Goal: Information Seeking & Learning: Understand process/instructions

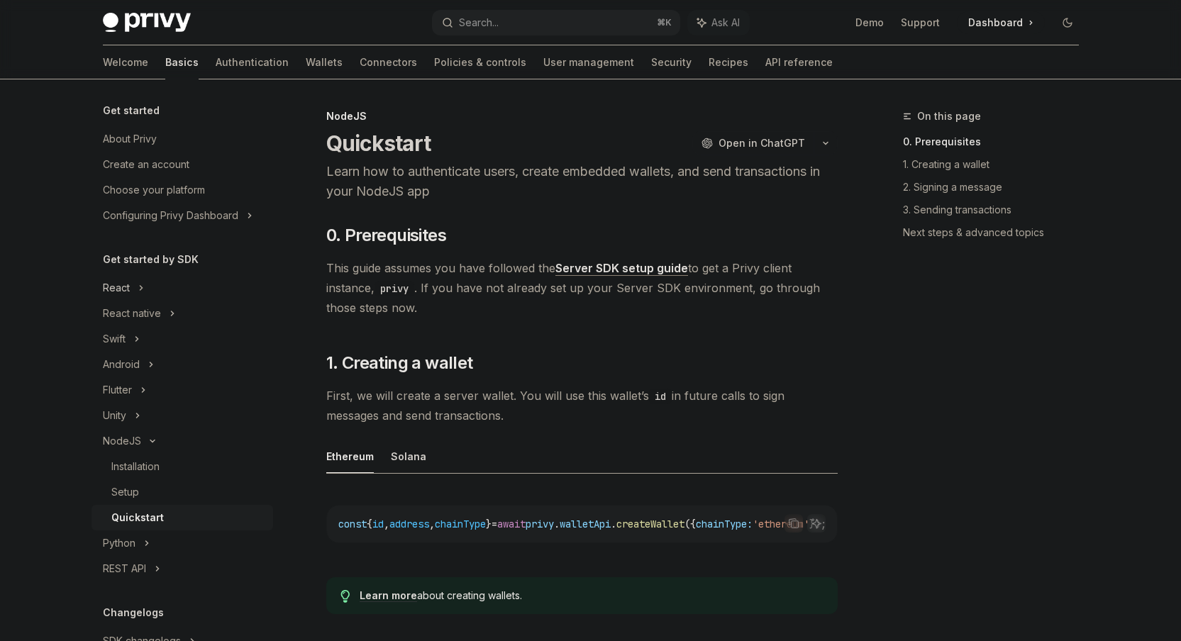
click at [167, 285] on div "React" at bounding box center [182, 288] width 182 height 26
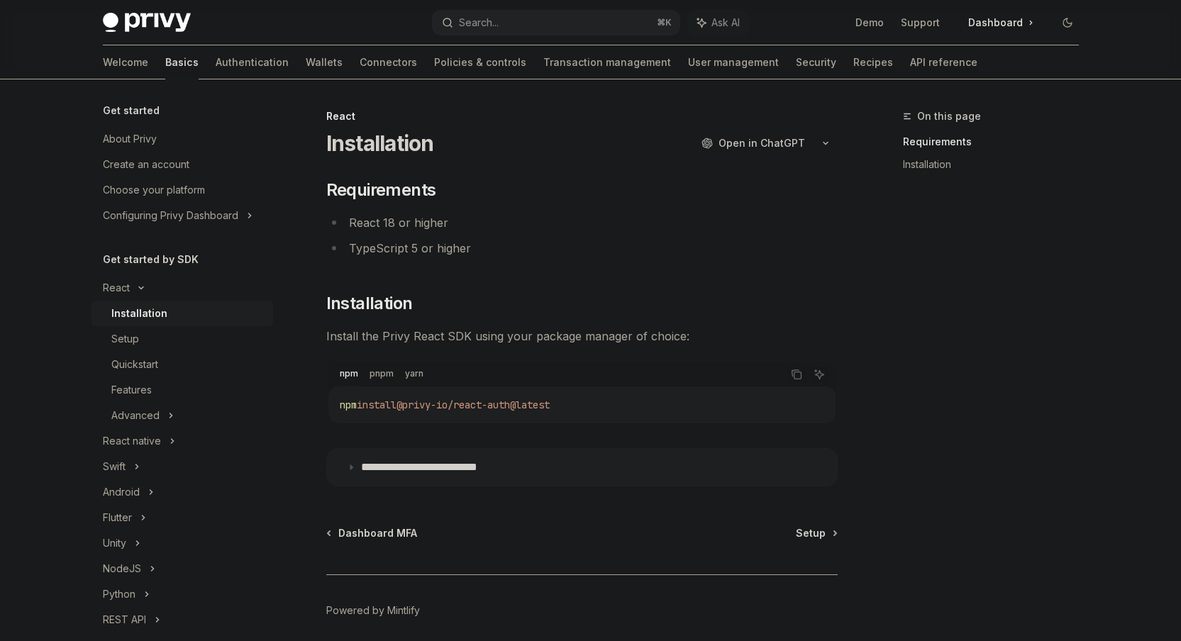
scroll to position [56, 0]
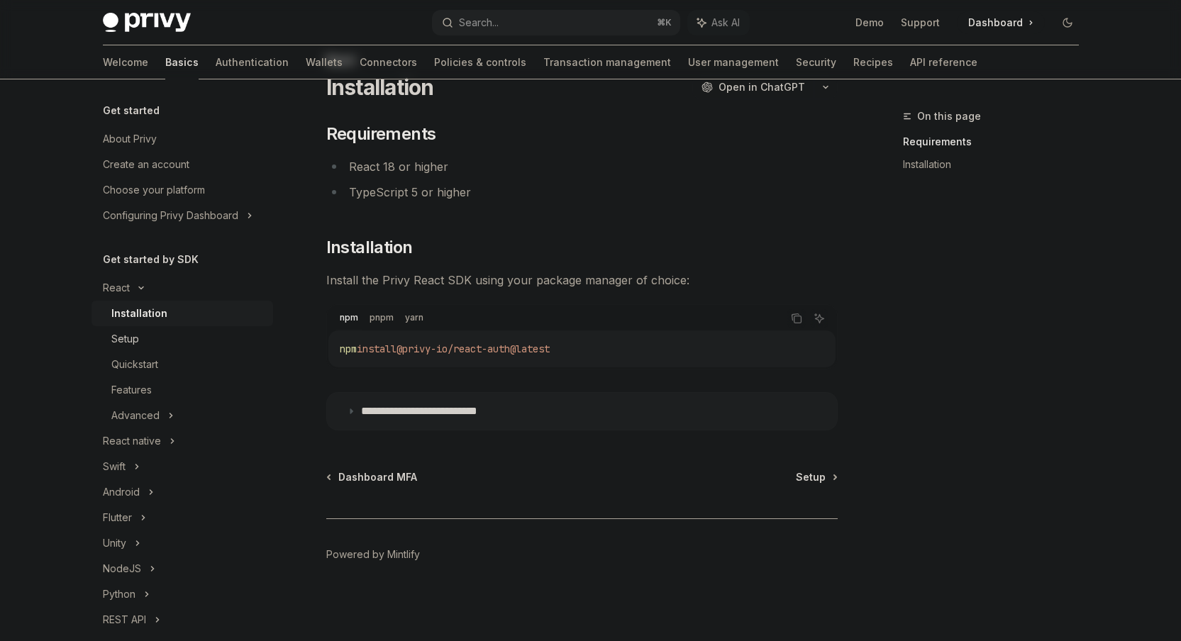
click at [162, 333] on div "Setup" at bounding box center [187, 338] width 153 height 17
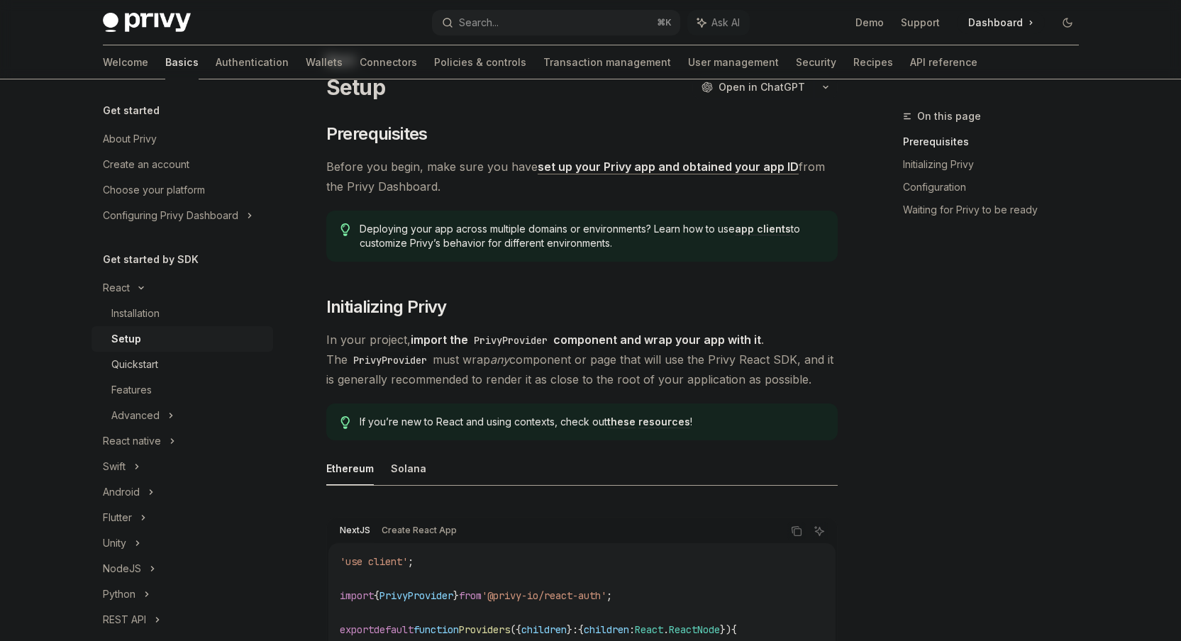
click at [161, 370] on div "Quickstart" at bounding box center [187, 364] width 153 height 17
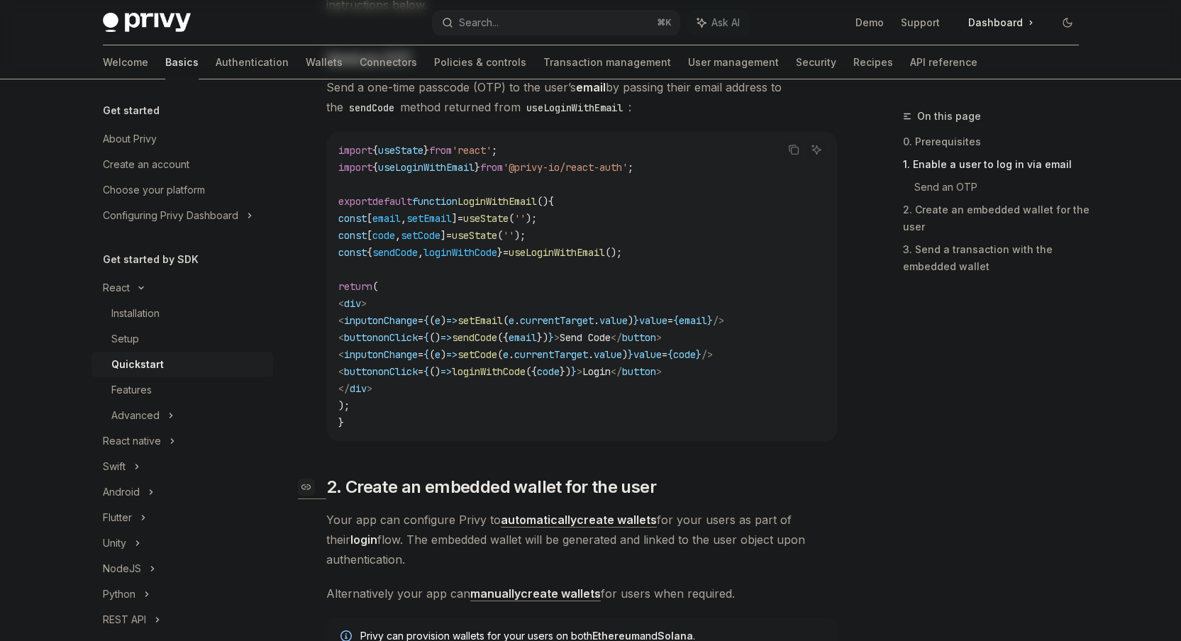
scroll to position [513, 0]
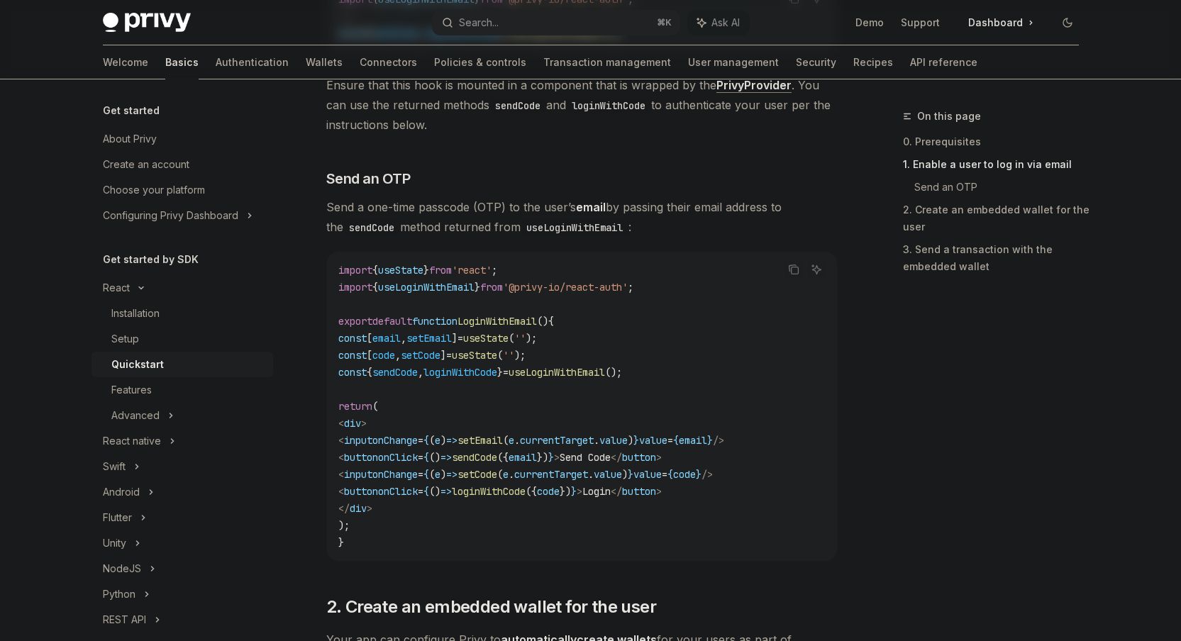
click at [443, 287] on span "useLoginWithEmail" at bounding box center [426, 287] width 96 height 13
click at [605, 370] on span "useLoginWithEmail" at bounding box center [557, 372] width 96 height 13
click at [155, 340] on div "Setup" at bounding box center [187, 338] width 153 height 17
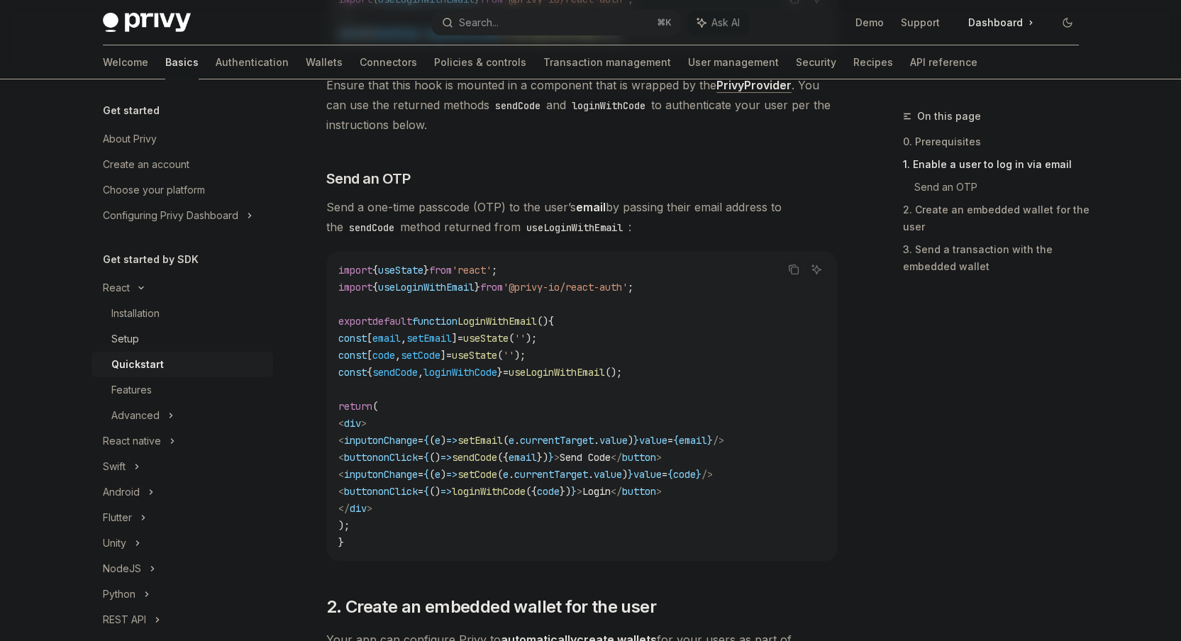
type textarea "*"
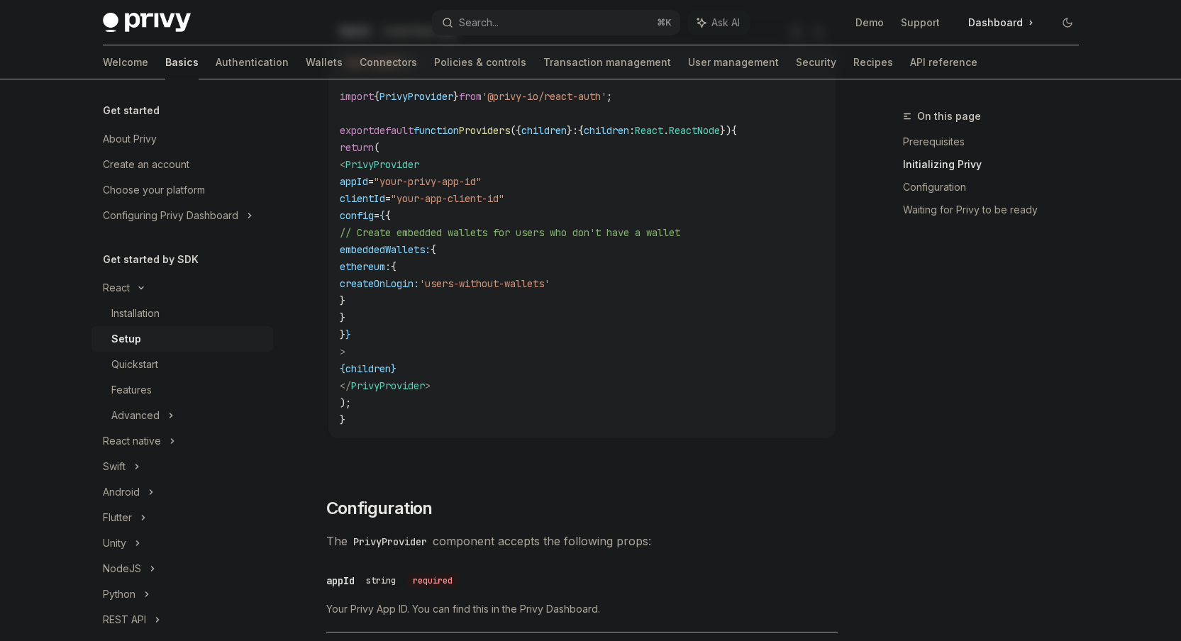
scroll to position [538, 0]
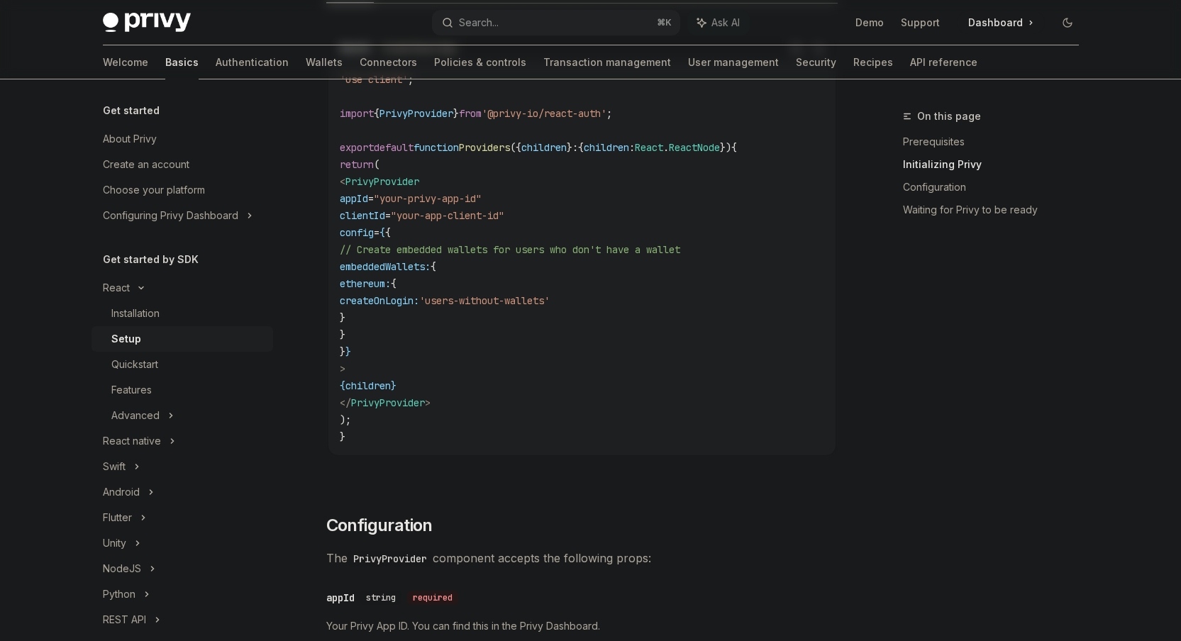
click at [385, 218] on span "clientId" at bounding box center [362, 215] width 45 height 13
drag, startPoint x: 445, startPoint y: 328, endPoint x: 448, endPoint y: 288, distance: 40.5
click at [443, 266] on code "'use client' ; import { PrivyProvider } from '@privy-io/react-auth' ; export de…" at bounding box center [582, 258] width 484 height 374
click at [453, 311] on code "'use client' ; import { PrivyProvider } from '@privy-io/react-auth' ; export de…" at bounding box center [582, 258] width 484 height 374
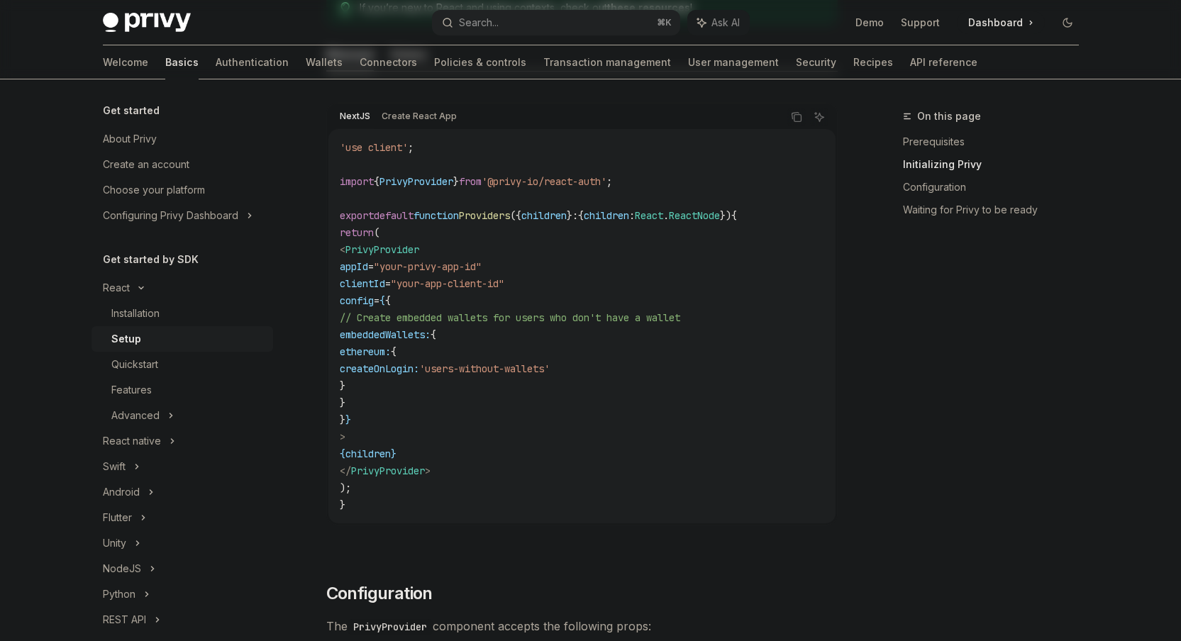
scroll to position [388, 0]
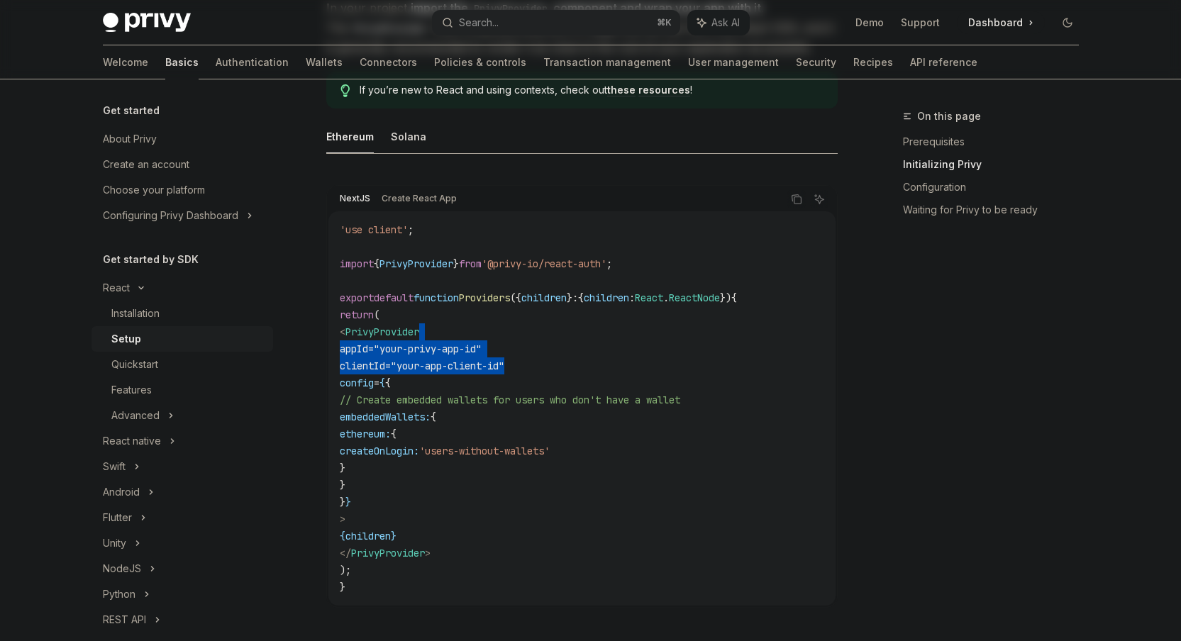
click at [557, 326] on code "'use client' ; import { PrivyProvider } from '@privy-io/react-auth' ; export de…" at bounding box center [582, 408] width 484 height 374
click at [575, 347] on code "'use client' ; import { PrivyProvider } from '@privy-io/react-auth' ; export de…" at bounding box center [582, 408] width 484 height 374
drag, startPoint x: 590, startPoint y: 357, endPoint x: 582, endPoint y: 332, distance: 26.2
click at [582, 332] on code "'use client' ; import { PrivyProvider } from '@privy-io/react-auth' ; export de…" at bounding box center [582, 408] width 484 height 374
click at [492, 14] on div "Search..." at bounding box center [479, 22] width 40 height 17
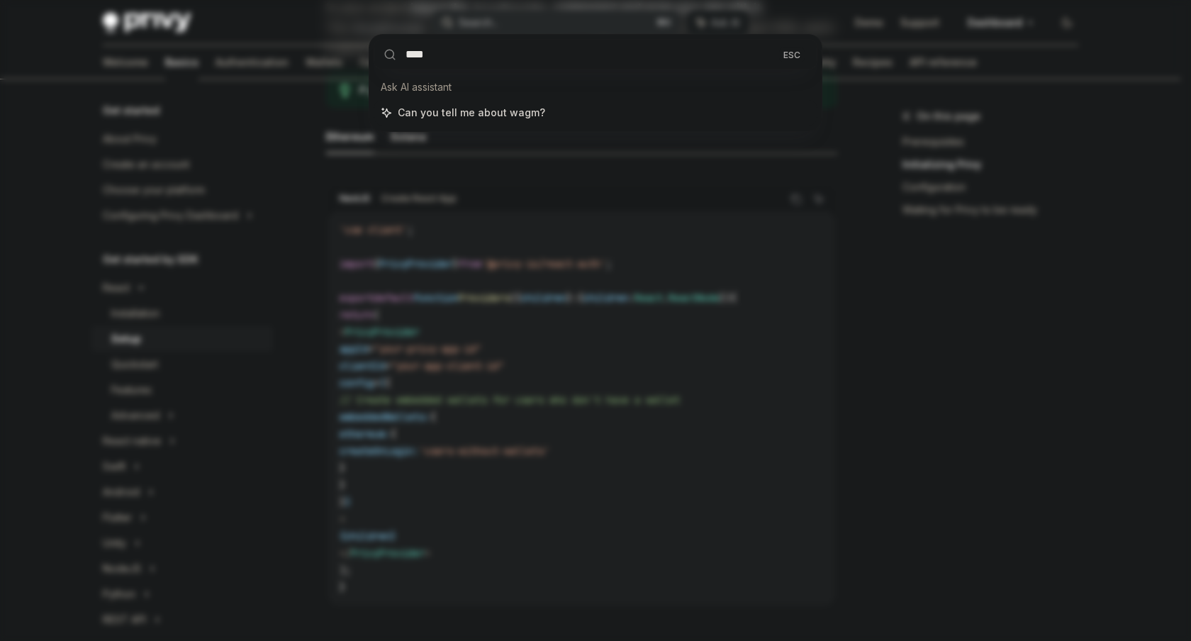
type input "*****"
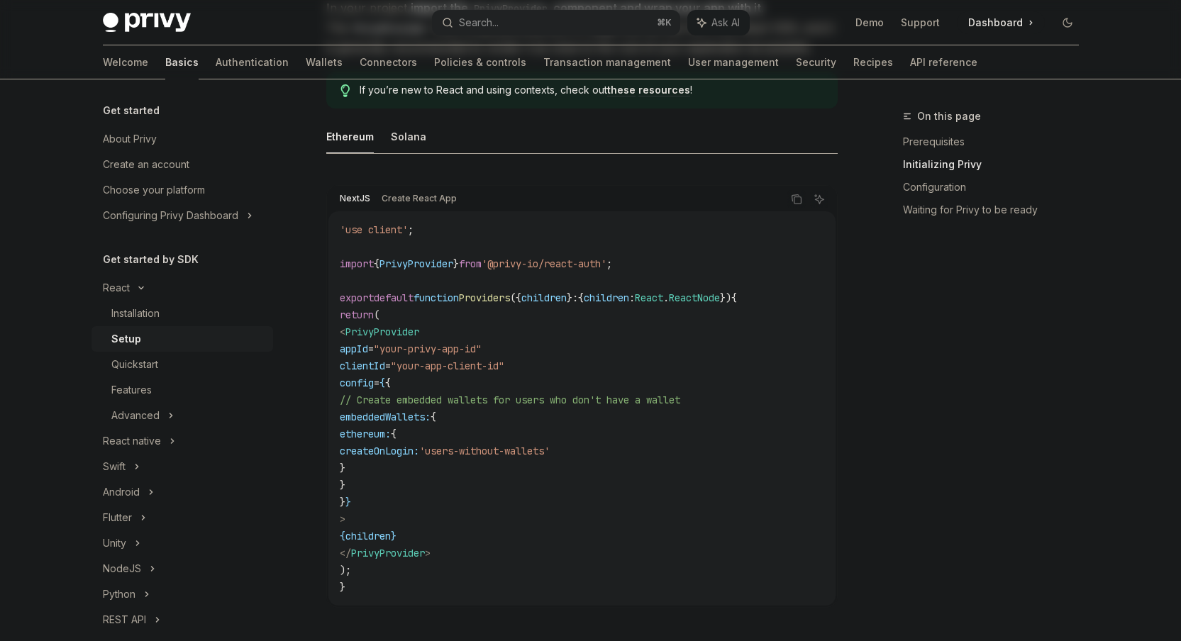
type textarea "*"
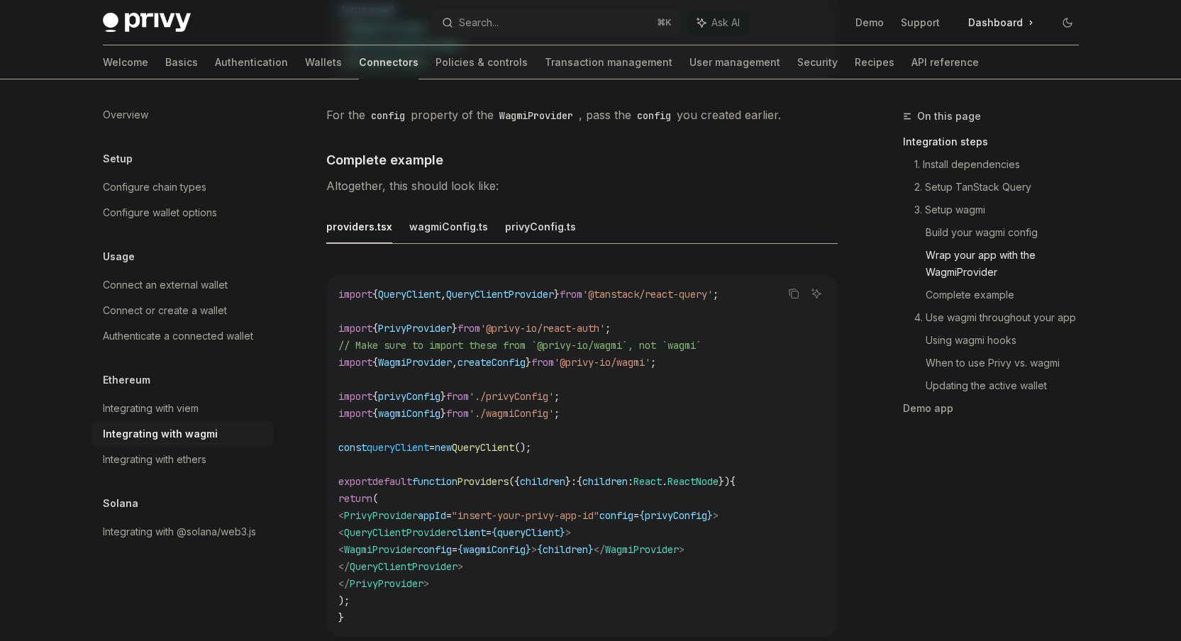
scroll to position [2485, 0]
click at [415, 438] on span "queryClient" at bounding box center [398, 444] width 62 height 13
click at [414, 438] on span "queryClient" at bounding box center [398, 444] width 62 height 13
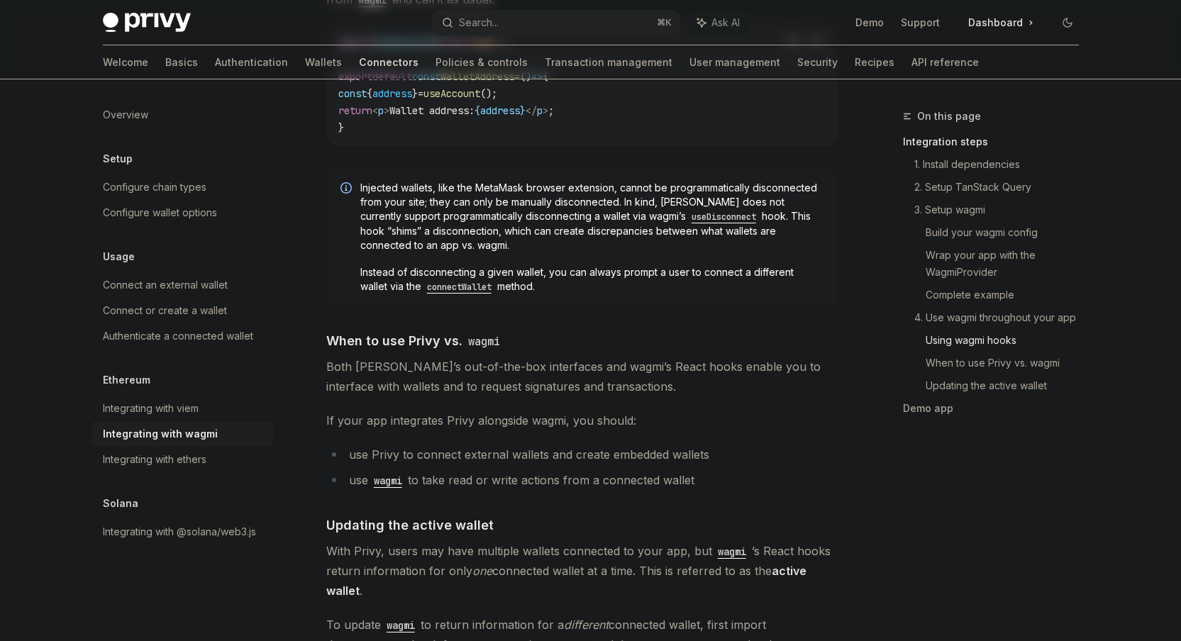
scroll to position [3446, 0]
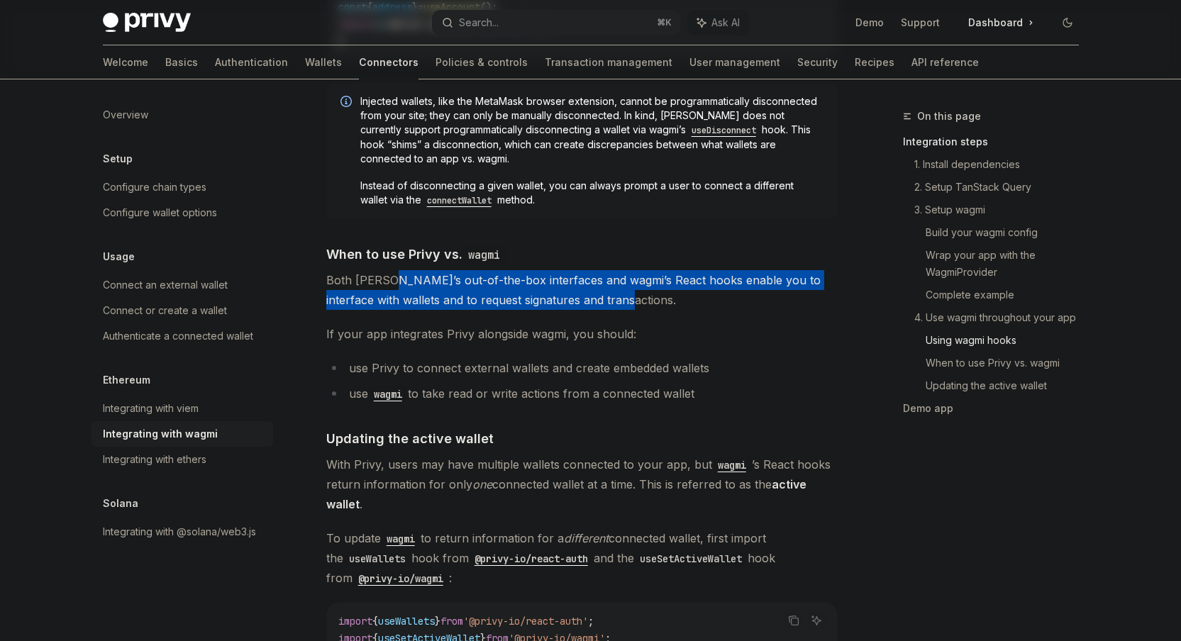
drag, startPoint x: 384, startPoint y: 271, endPoint x: 610, endPoint y: 292, distance: 227.2
click at [599, 286] on span "Both Privy’s out-of-the-box interfaces and wagmi’s React hooks enable you to in…" at bounding box center [581, 290] width 511 height 40
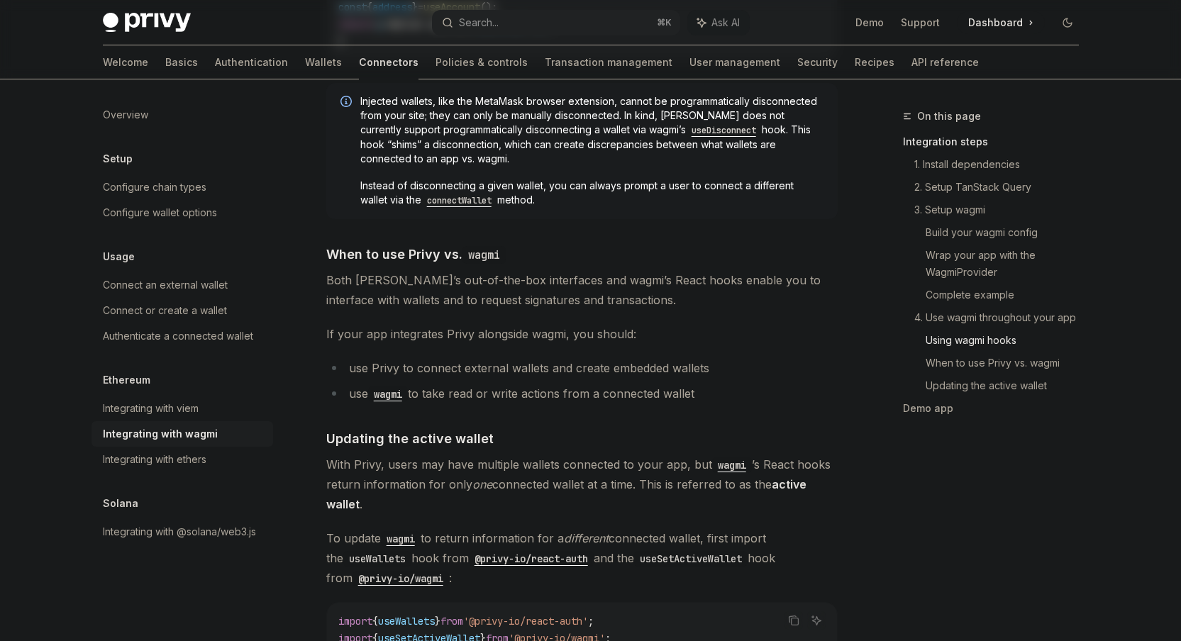
click at [635, 294] on span "Both Privy’s out-of-the-box interfaces and wagmi’s React hooks enable you to in…" at bounding box center [581, 290] width 511 height 40
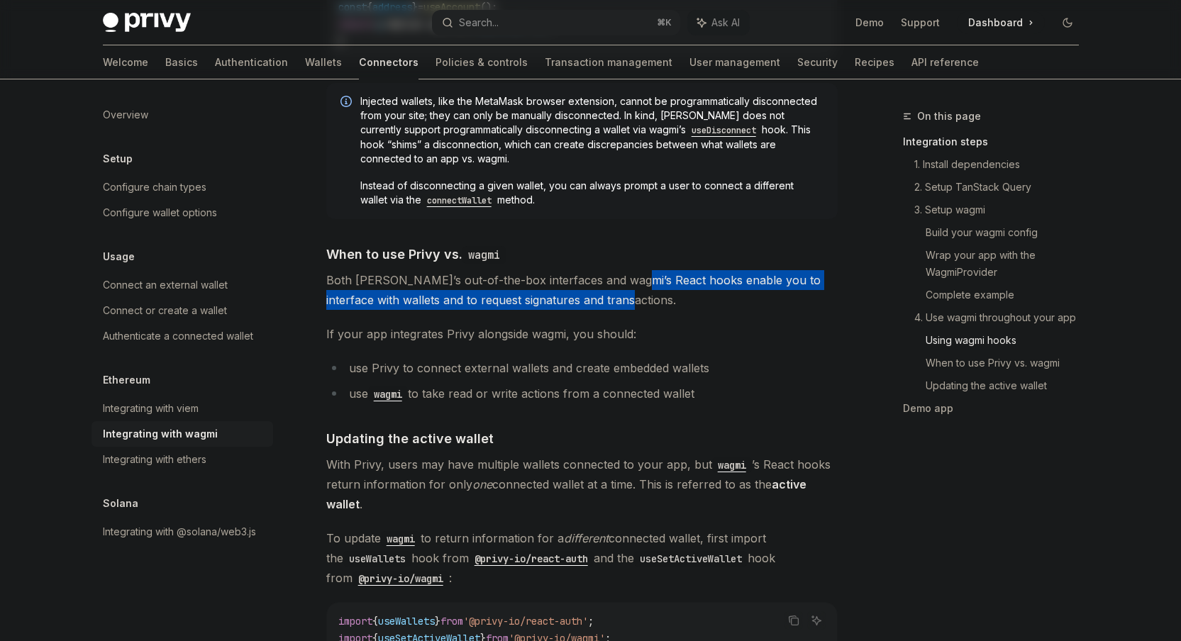
drag, startPoint x: 655, startPoint y: 284, endPoint x: 622, endPoint y: 265, distance: 38.8
click at [622, 270] on span "Both Privy’s out-of-the-box interfaces and wagmi’s React hooks enable you to in…" at bounding box center [581, 290] width 511 height 40
click at [628, 279] on span "Both Privy’s out-of-the-box interfaces and wagmi’s React hooks enable you to in…" at bounding box center [581, 290] width 511 height 40
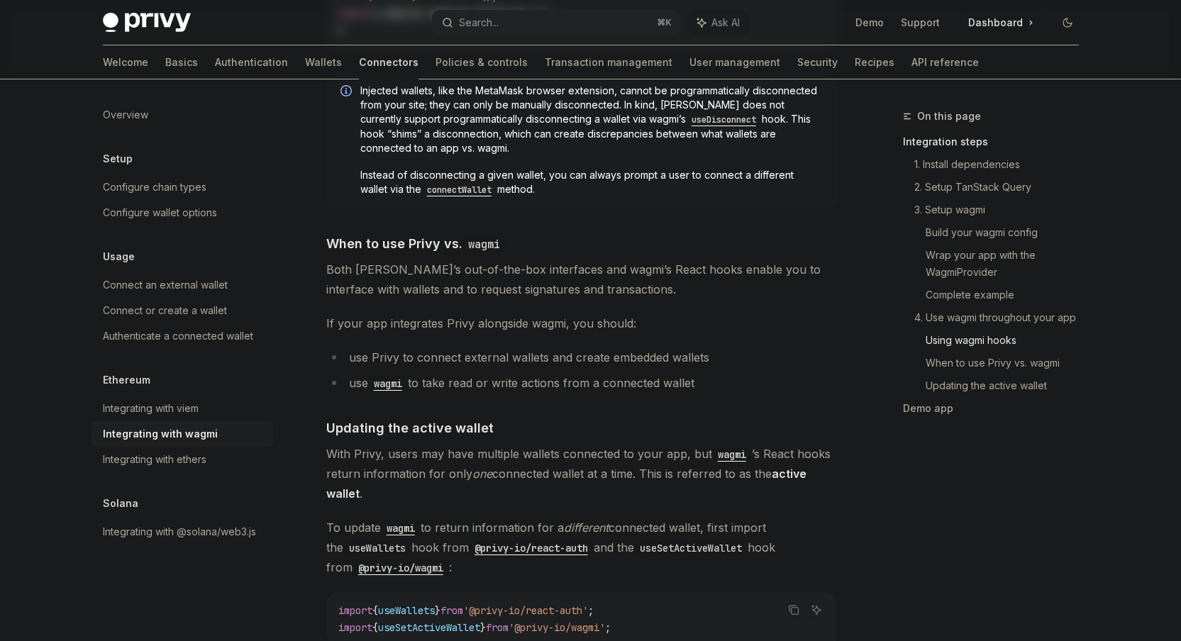
scroll to position [3523, 0]
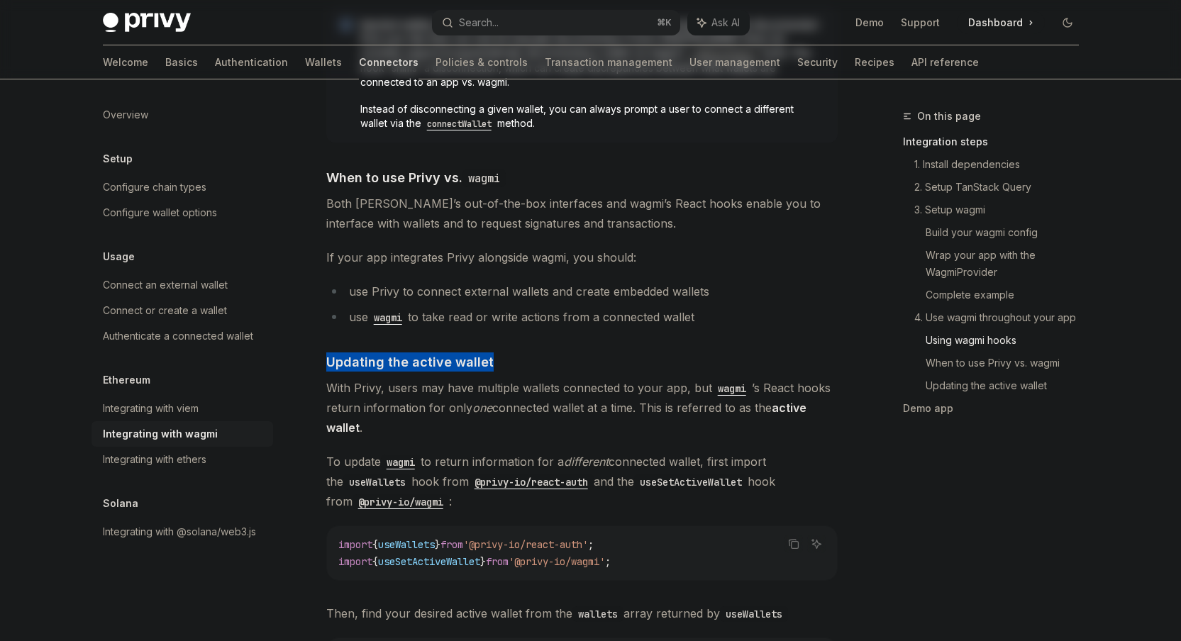
drag, startPoint x: 529, startPoint y: 357, endPoint x: 544, endPoint y: 330, distance: 30.8
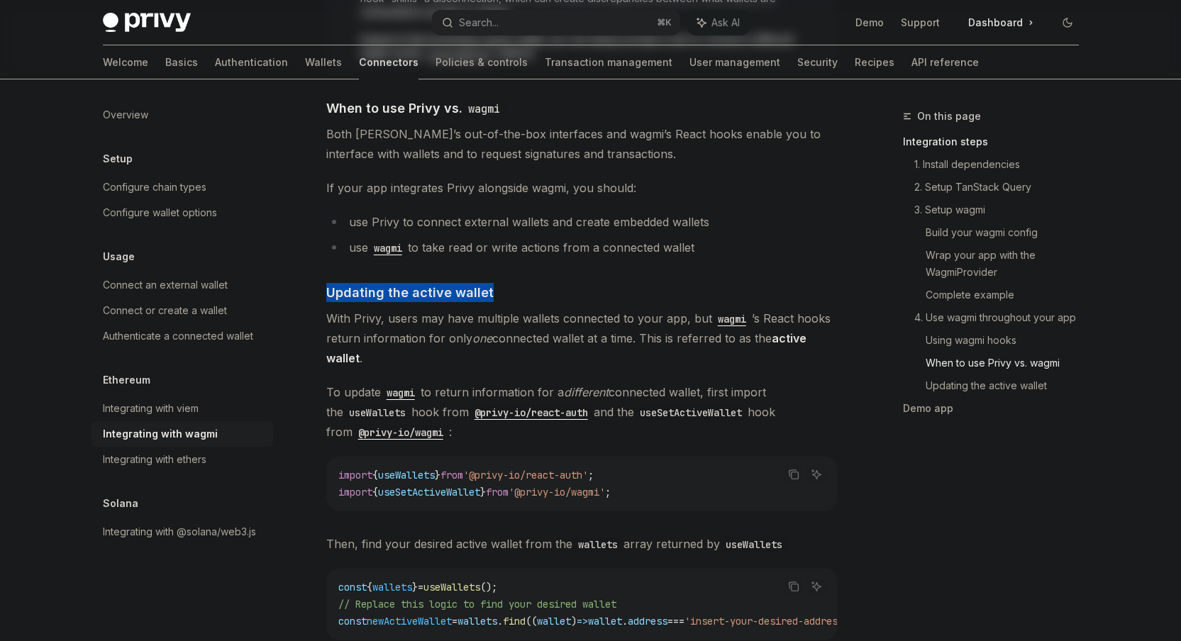
scroll to position [3593, 0]
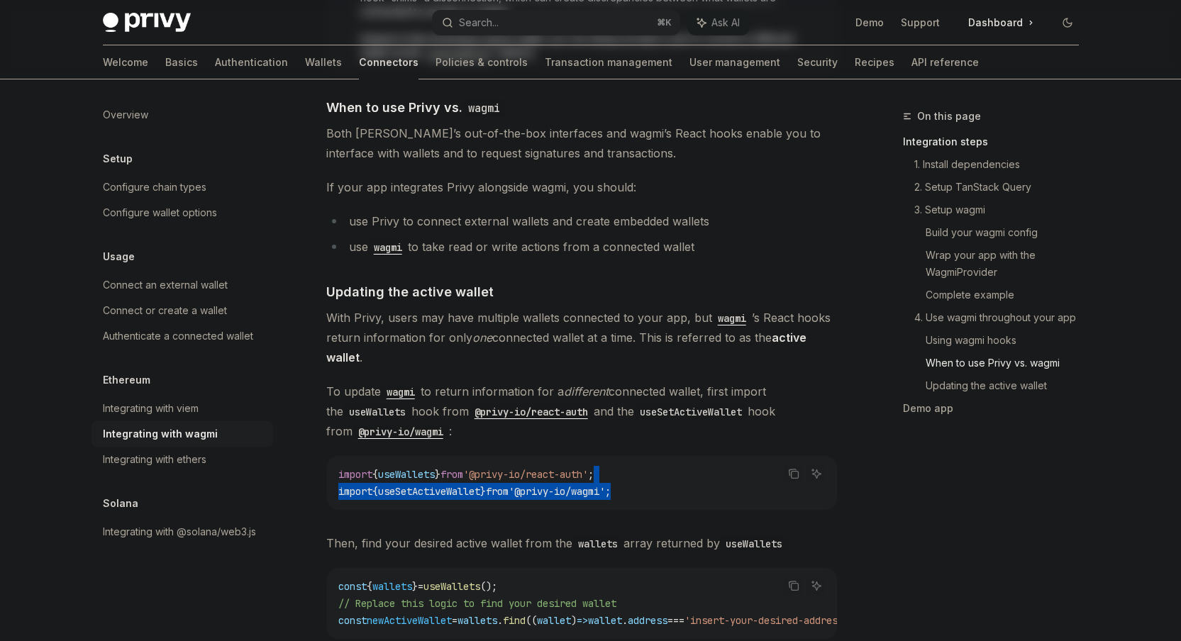
drag, startPoint x: 682, startPoint y: 472, endPoint x: 687, endPoint y: 460, distance: 12.1
click at [686, 466] on code "import { useWallets } from '@privy-io/react-auth' ; import { useSetActiveWallet…" at bounding box center [581, 483] width 487 height 34
click at [686, 479] on code "import { useWallets } from '@privy-io/react-auth' ; import { useSetActiveWallet…" at bounding box center [581, 483] width 487 height 34
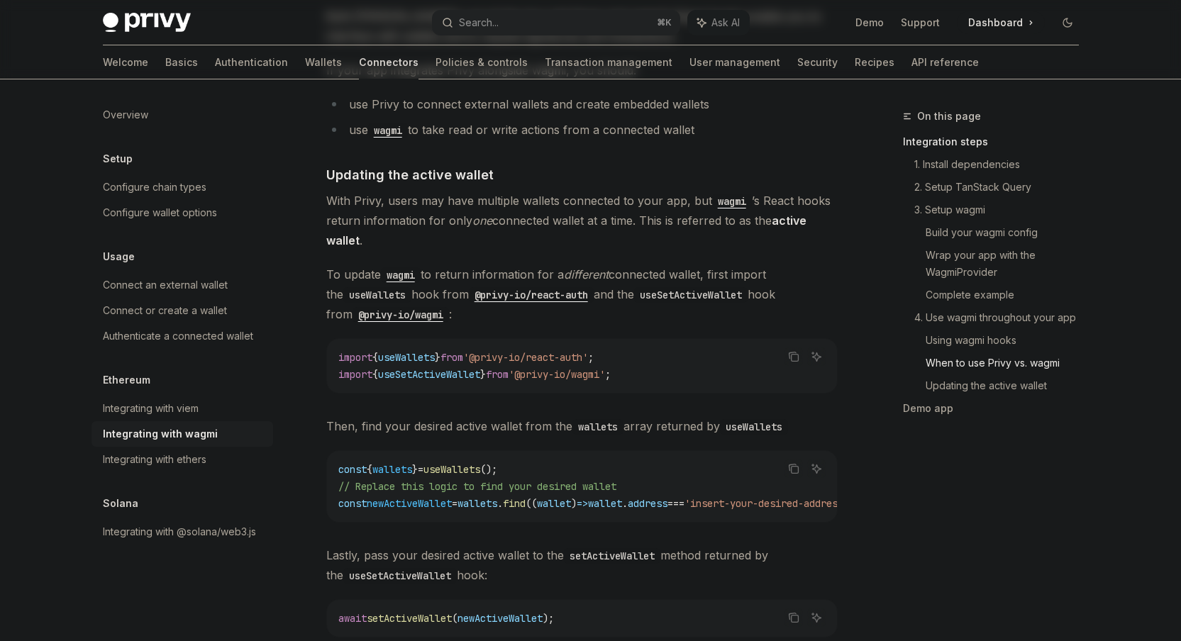
scroll to position [3716, 0]
